Goal: Use online tool/utility: Utilize a website feature to perform a specific function

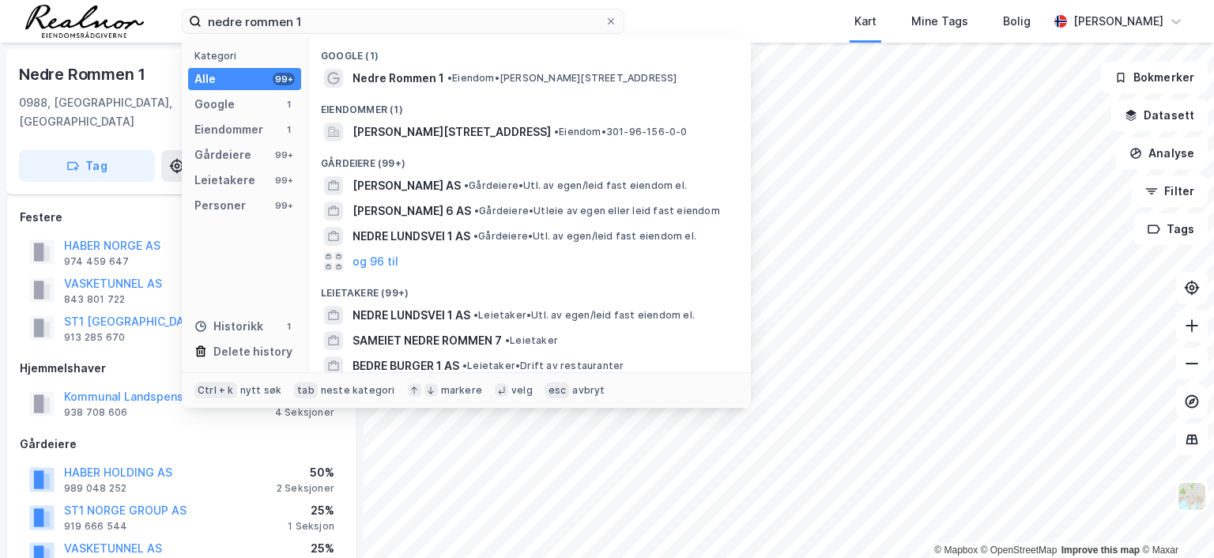
scroll to position [79, 0]
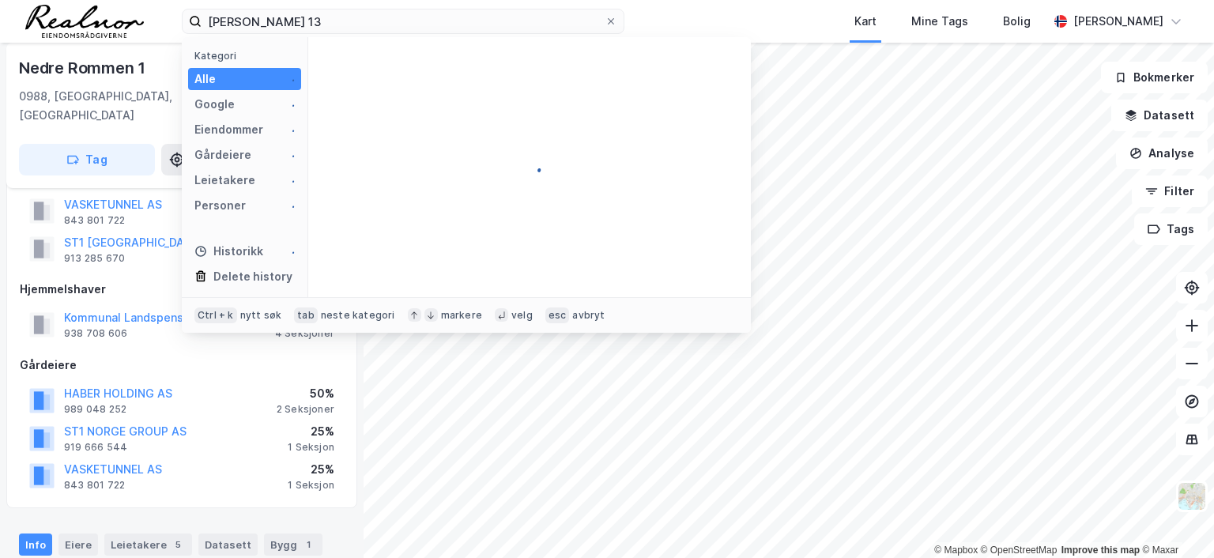
type input "[PERSON_NAME] 13"
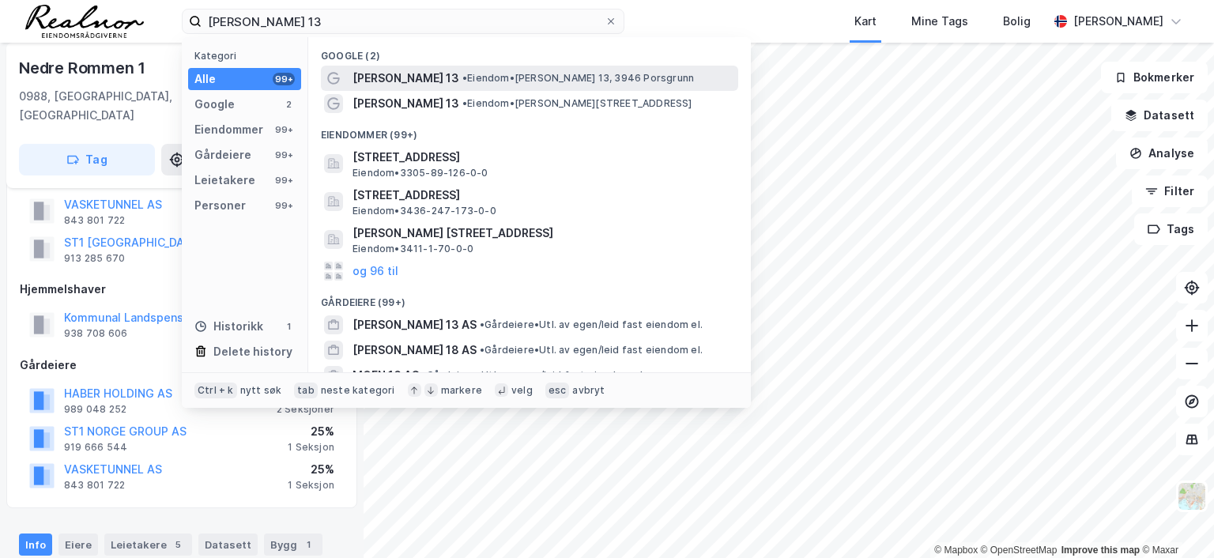
click at [522, 75] on span "• Eiendom • [PERSON_NAME] 13, 3946 [GEOGRAPHIC_DATA]" at bounding box center [579, 78] width 232 height 13
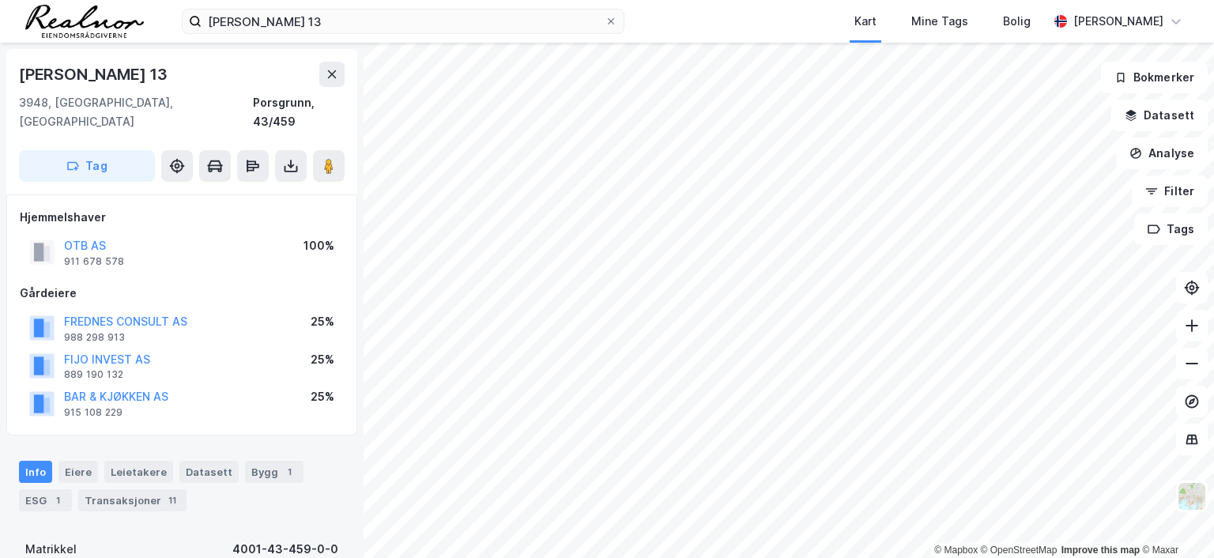
scroll to position [79, 0]
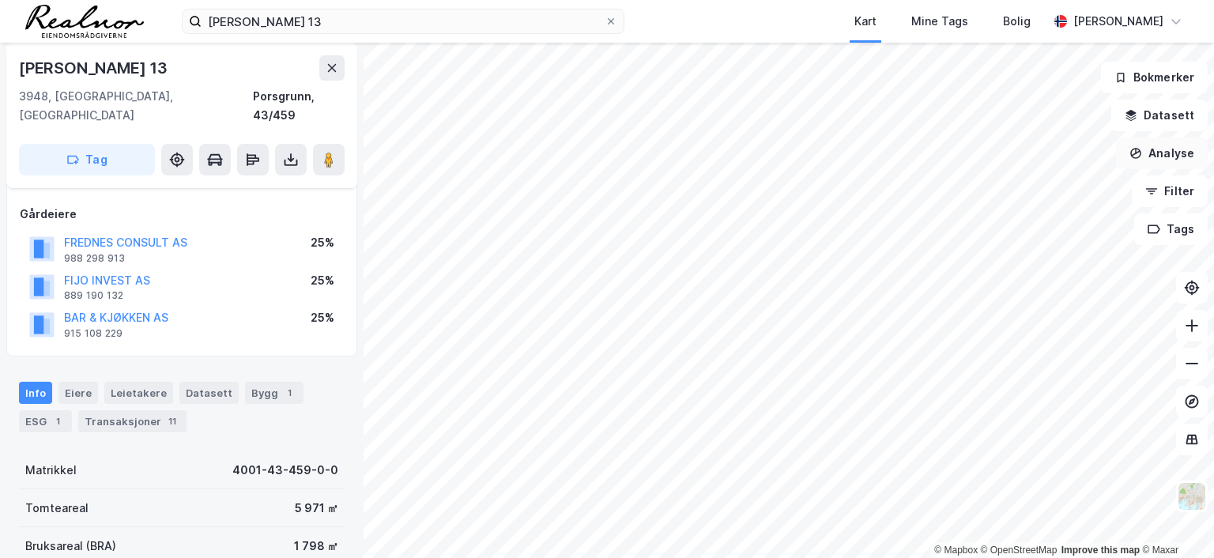
click at [1165, 153] on button "Analyse" at bounding box center [1162, 154] width 92 height 32
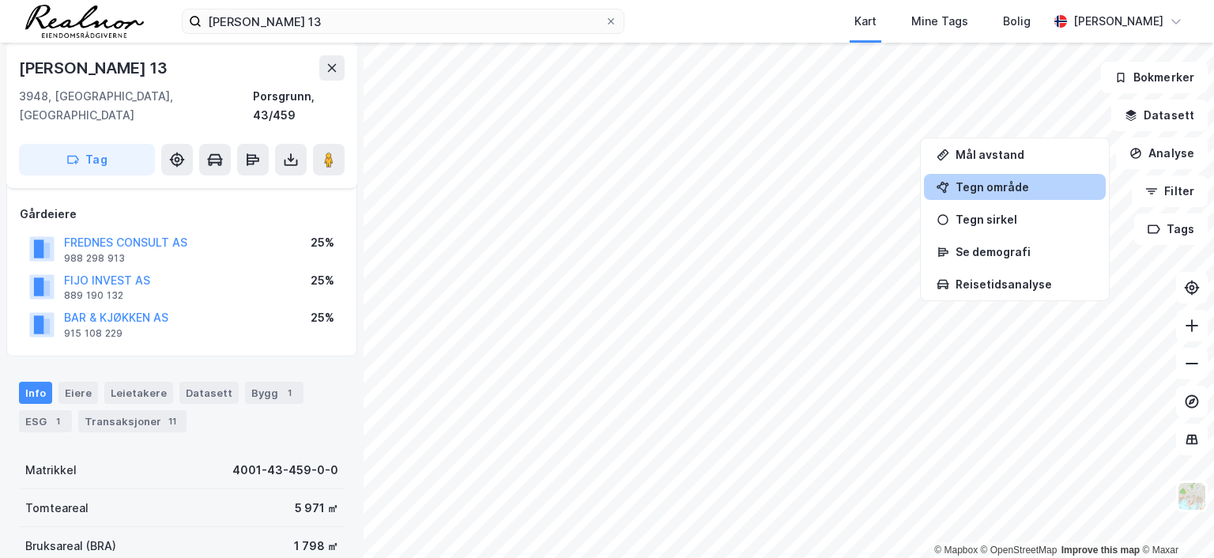
click at [999, 188] on div "Tegn område" at bounding box center [1025, 186] width 138 height 13
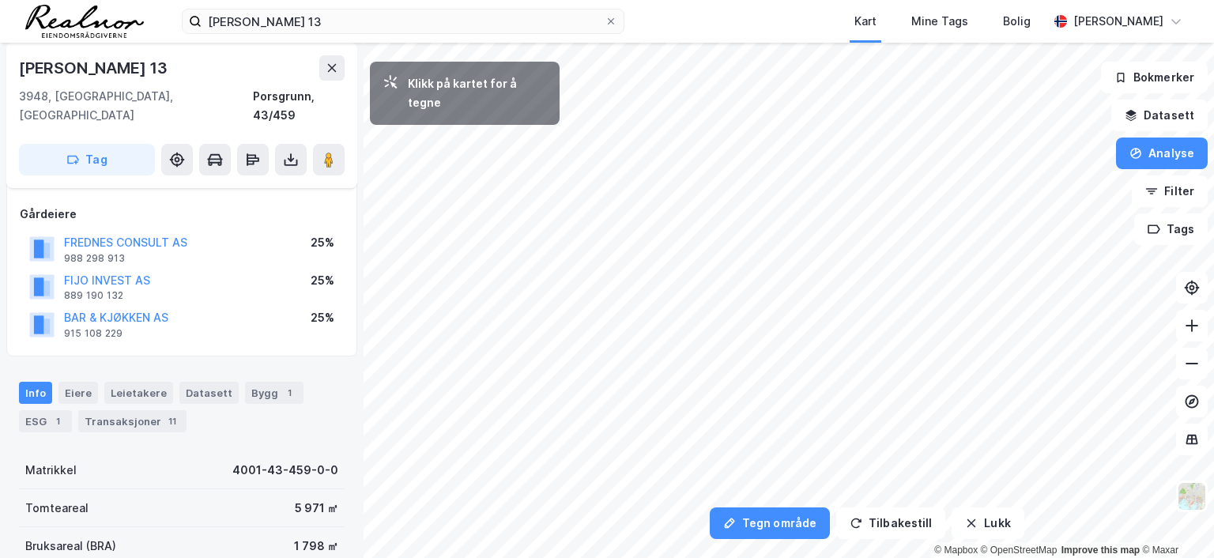
scroll to position [0, 0]
